Goal: Information Seeking & Learning: Learn about a topic

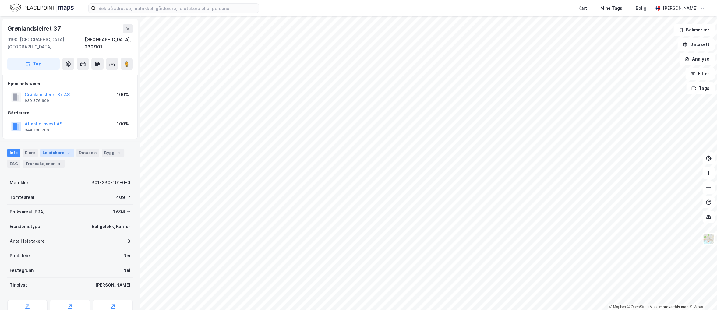
click at [68, 150] on div "3" at bounding box center [68, 153] width 6 height 6
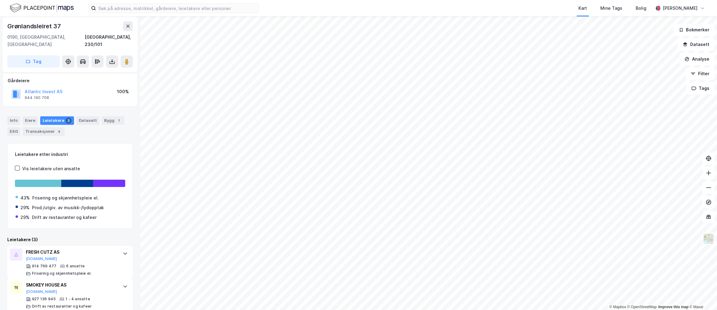
scroll to position [66, 0]
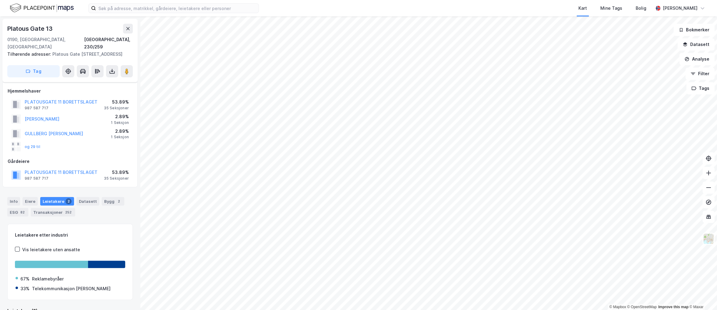
scroll to position [7, 0]
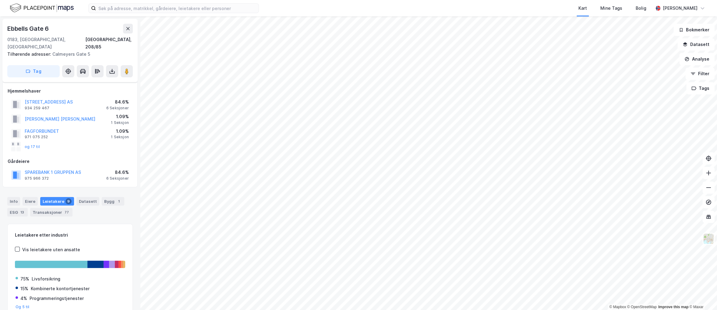
scroll to position [7, 0]
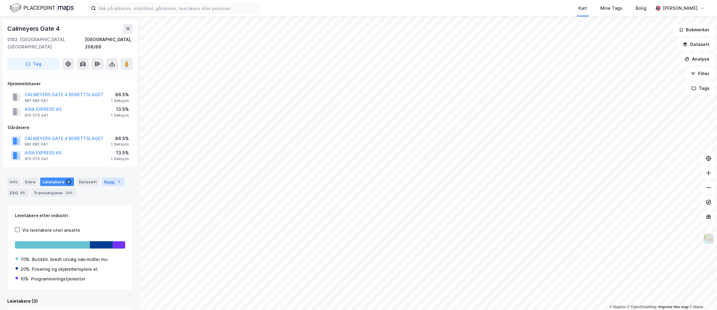
click at [108, 178] on div "Bygg 1" at bounding box center [113, 182] width 23 height 9
